Goal: Find specific page/section: Find specific page/section

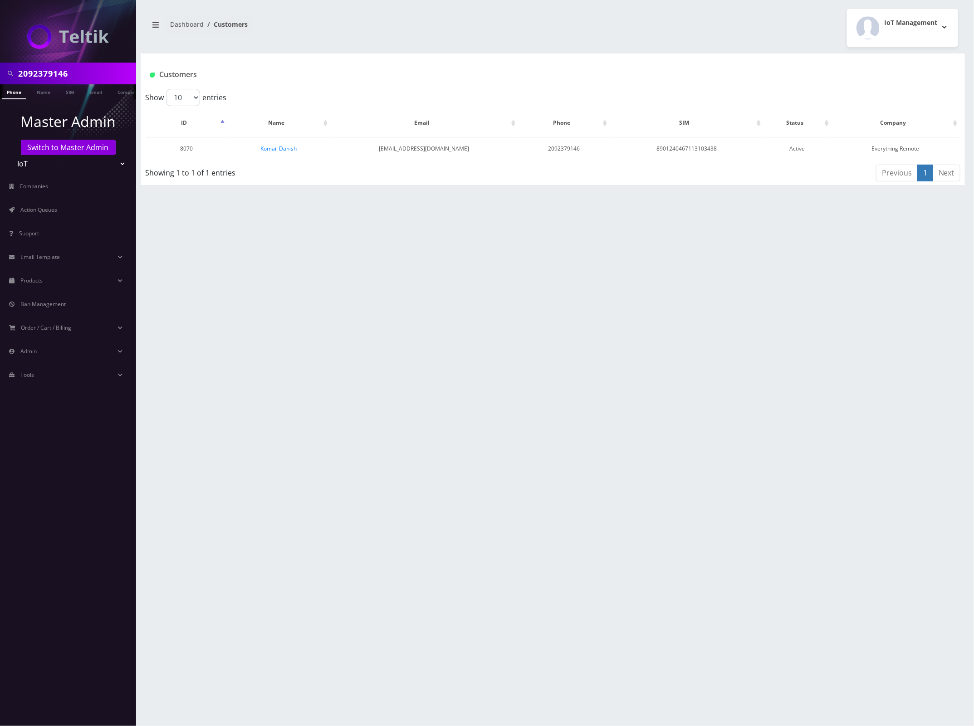
scroll to position [0, 5]
click at [59, 70] on input "2092379146" at bounding box center [76, 73] width 116 height 17
click at [58, 70] on input "2092379146" at bounding box center [76, 73] width 116 height 17
paste input "4979510"
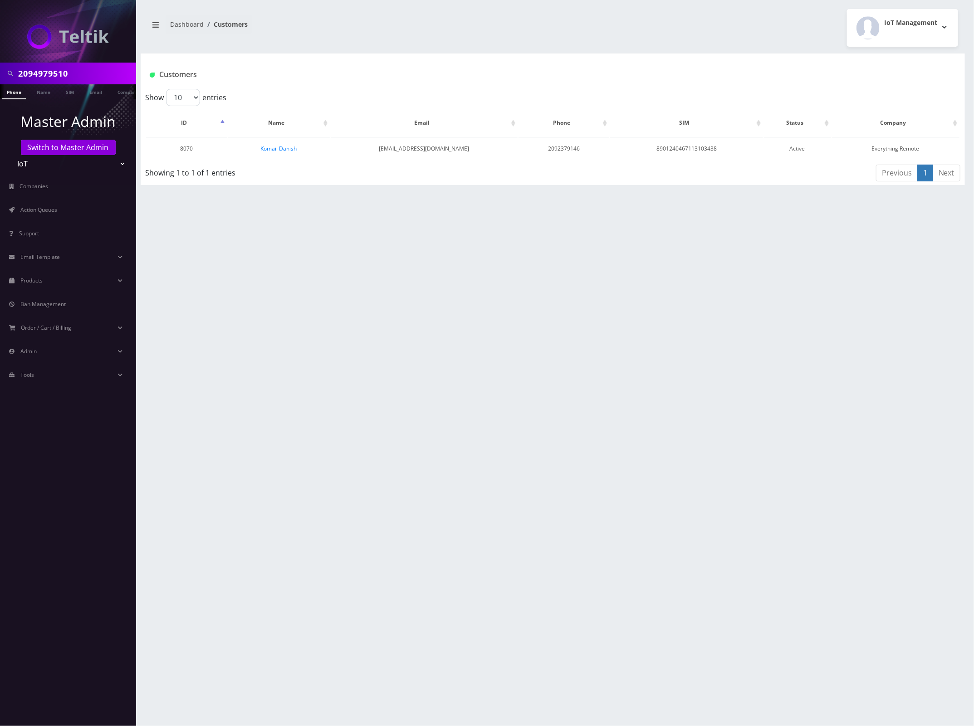
type input "2094979510"
click at [12, 94] on link "Phone" at bounding box center [14, 91] width 24 height 15
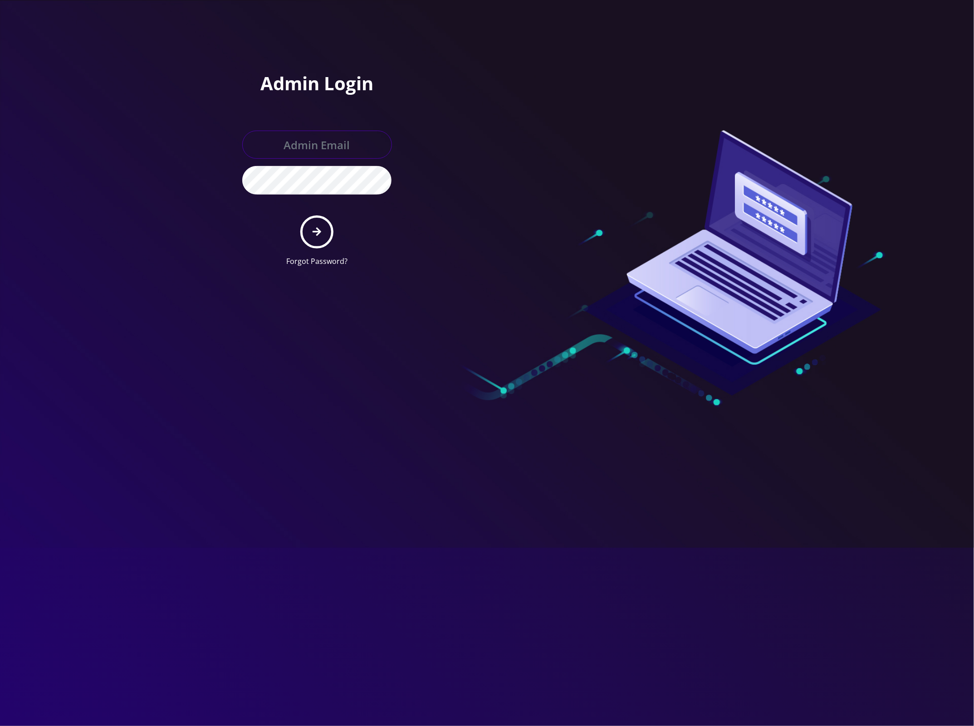
type input "[EMAIL_ADDRESS][DOMAIN_NAME]"
click at [318, 231] on icon "submit" at bounding box center [317, 232] width 9 height 10
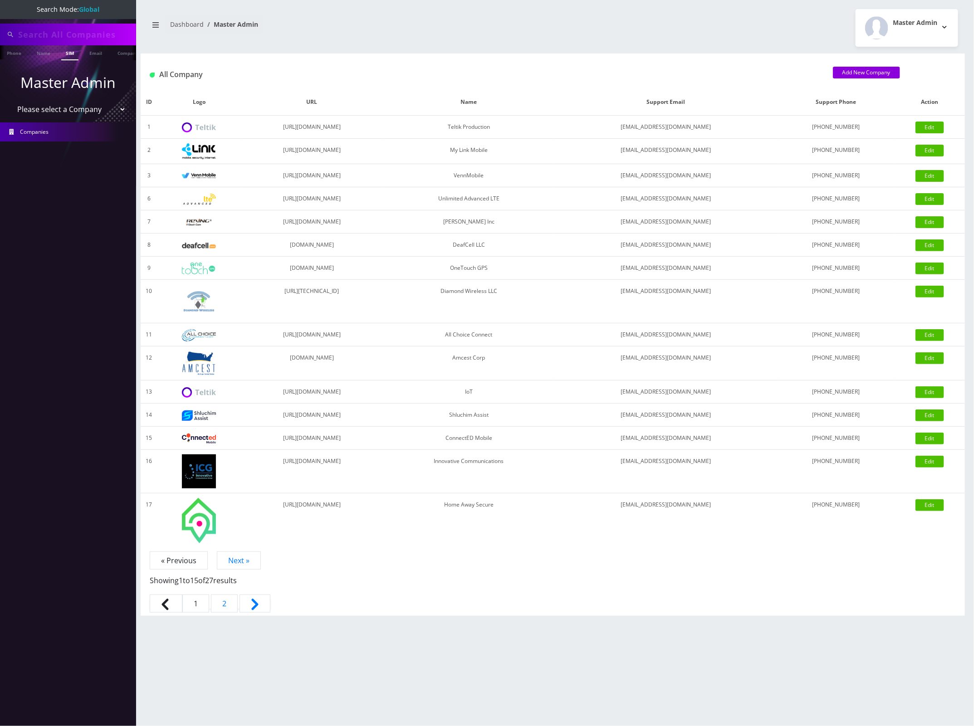
type input "2094979510"
click at [52, 32] on input "2094979510" at bounding box center [76, 34] width 116 height 17
click at [20, 53] on link "Phone" at bounding box center [14, 52] width 24 height 15
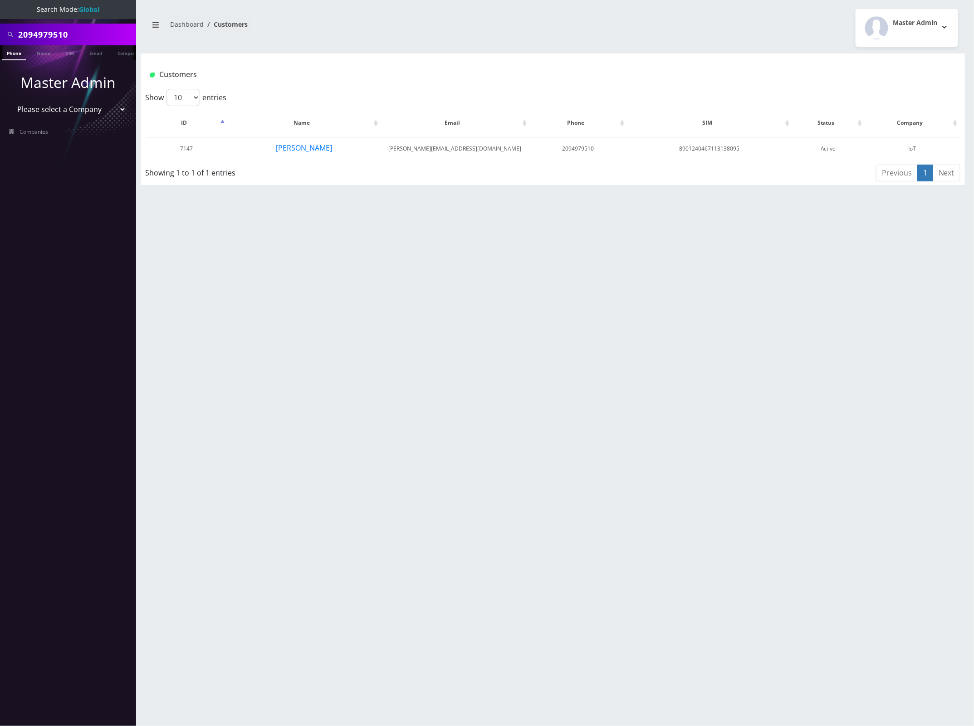
click at [55, 35] on input "2094979510" at bounding box center [76, 34] width 116 height 17
paste input "546739"
type input "2094546739"
click at [24, 49] on link "Phone" at bounding box center [14, 52] width 24 height 15
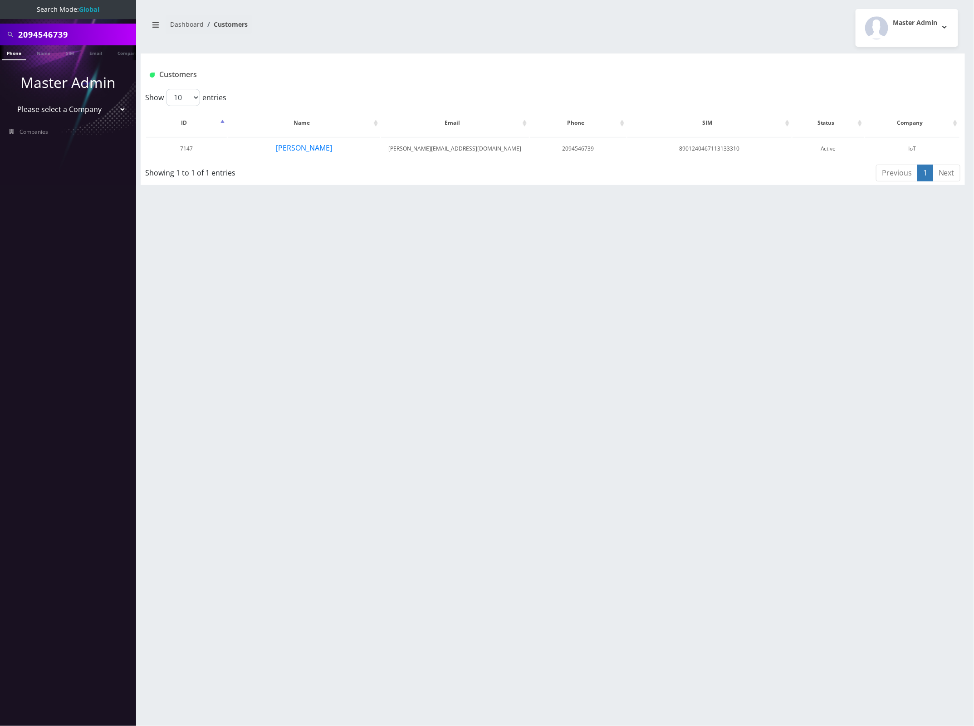
click at [8, 51] on li at bounding box center [4, 55] width 9 height 23
drag, startPoint x: 73, startPoint y: 30, endPoint x: 7, endPoint y: 32, distance: 65.8
click at [0, 30] on html "Search Mode: Global 2094546739 Phone Name SIM Email Company Customer Master Adm…" at bounding box center [487, 363] width 974 height 726
paste input "312-358-384"
click at [52, 30] on input "312-358-3849" at bounding box center [76, 34] width 116 height 17
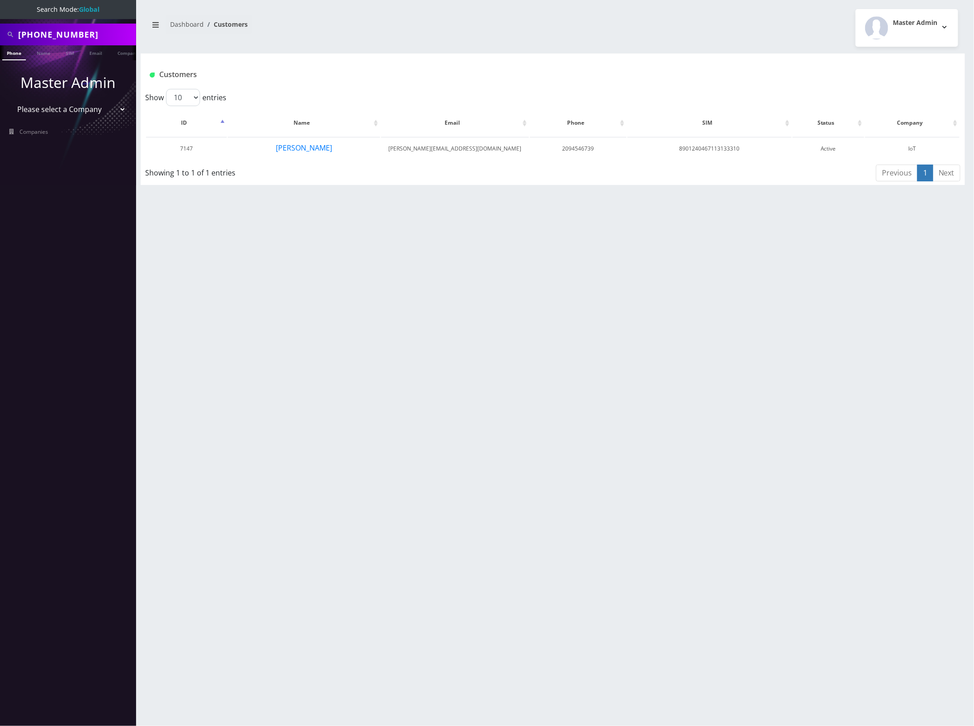
click at [57, 32] on input "312-358-3849" at bounding box center [76, 34] width 116 height 17
click at [36, 30] on input "312-3583849" at bounding box center [76, 34] width 116 height 17
type input "3123583849"
click at [298, 146] on button "[PERSON_NAME]" at bounding box center [308, 148] width 57 height 12
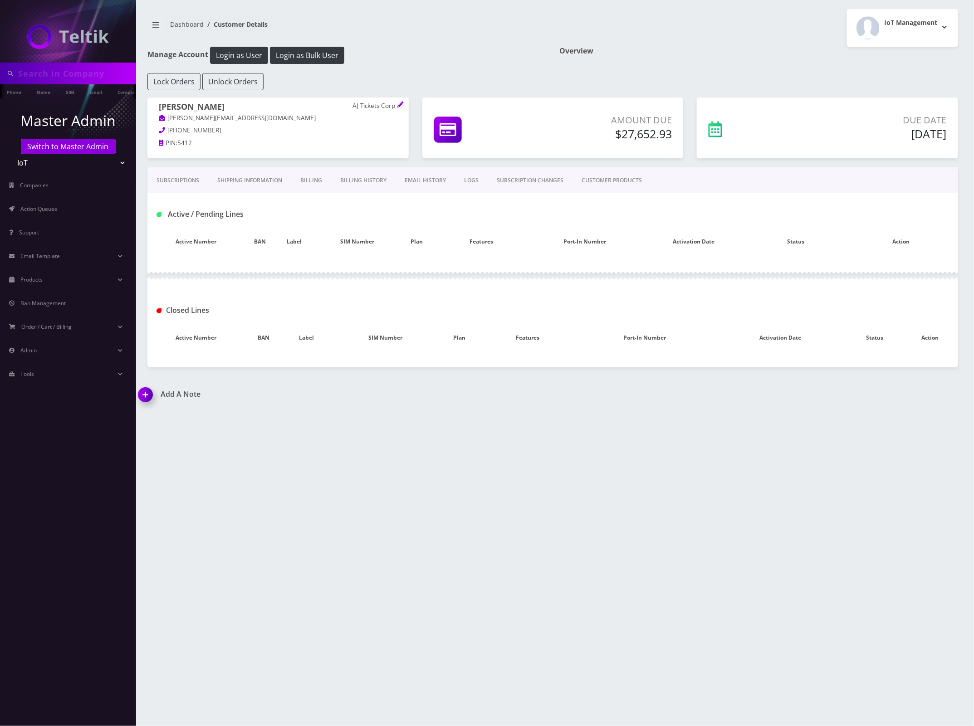
type input "3123583849"
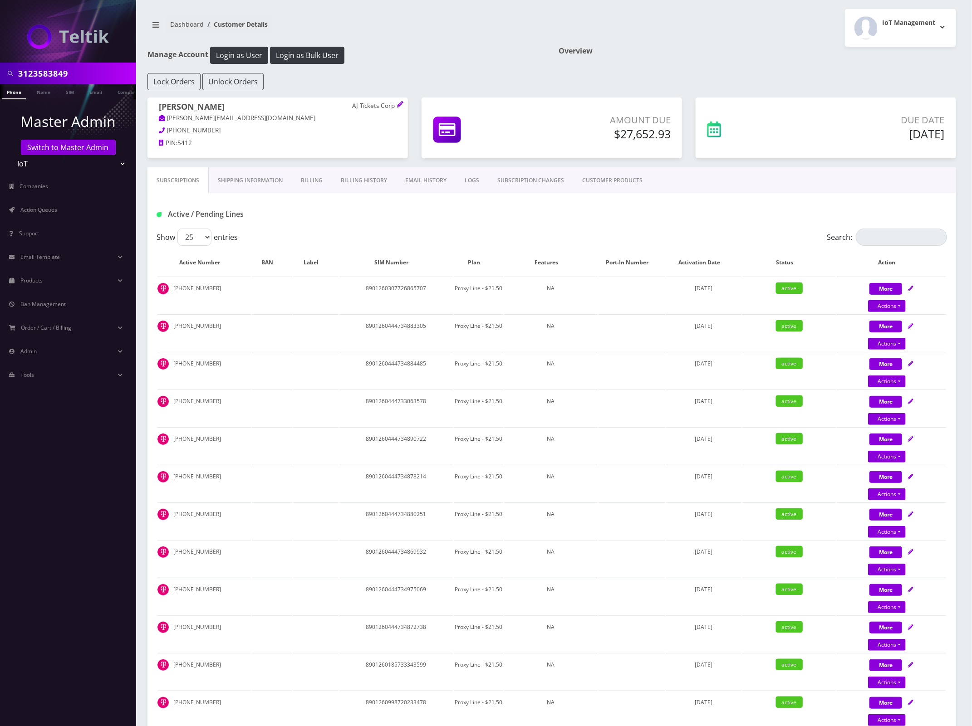
click at [520, 74] on div "Lock Orders Unlock Orders" at bounding box center [552, 81] width 822 height 17
click at [908, 235] on input "Search:" at bounding box center [901, 237] width 91 height 17
paste input "3123583849"
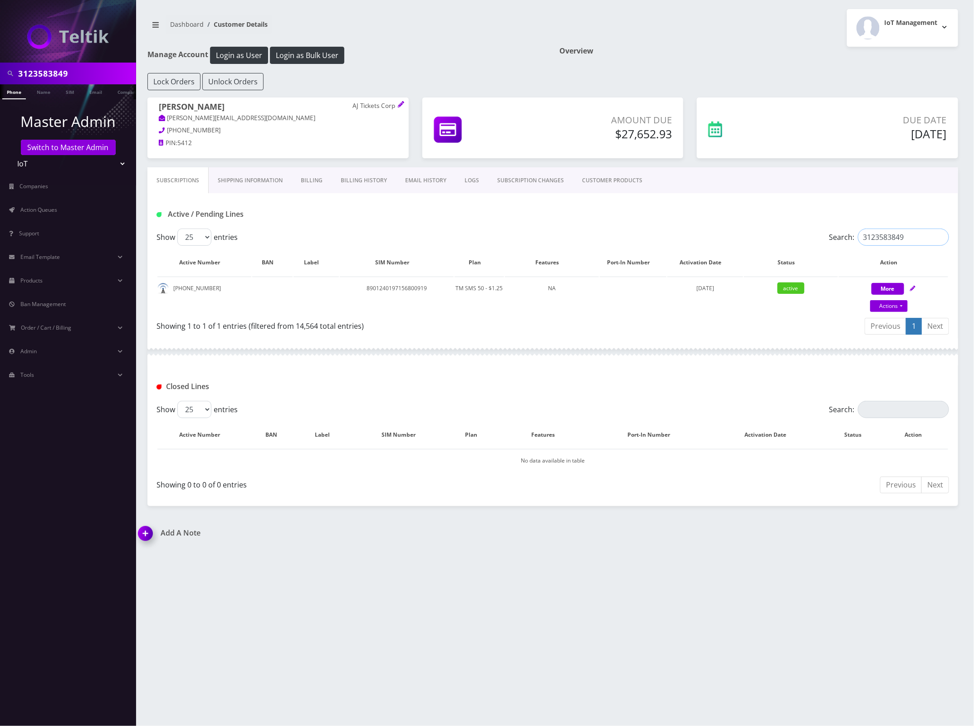
type input "3123583849"
